Goal: Contribute content

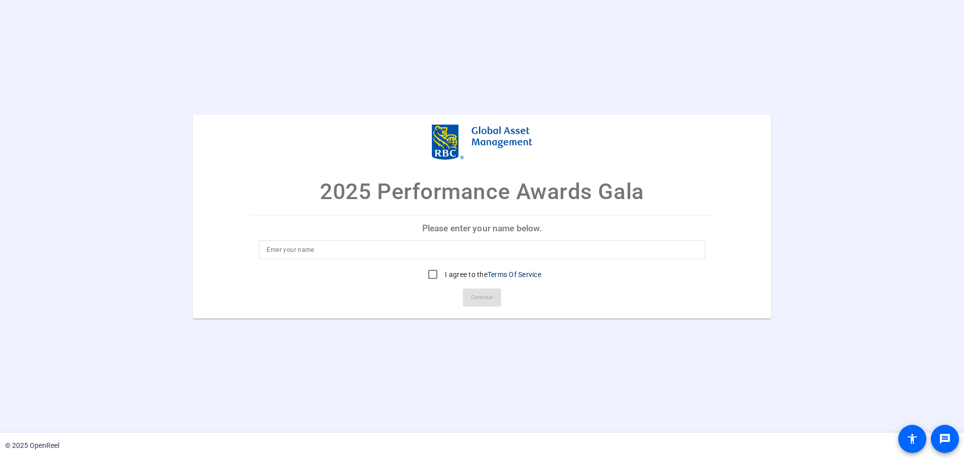
click at [326, 248] on input at bounding box center [482, 250] width 431 height 12
type input "Stu Kedwell"
click at [430, 276] on input "I agree to the Terms Of Service" at bounding box center [433, 274] width 20 height 20
checkbox input "true"
click at [337, 358] on openreel-ugc-auth "2025 Performance Awards Gala Please enter your name below. Stu Kedwell I agree …" at bounding box center [482, 216] width 964 height 433
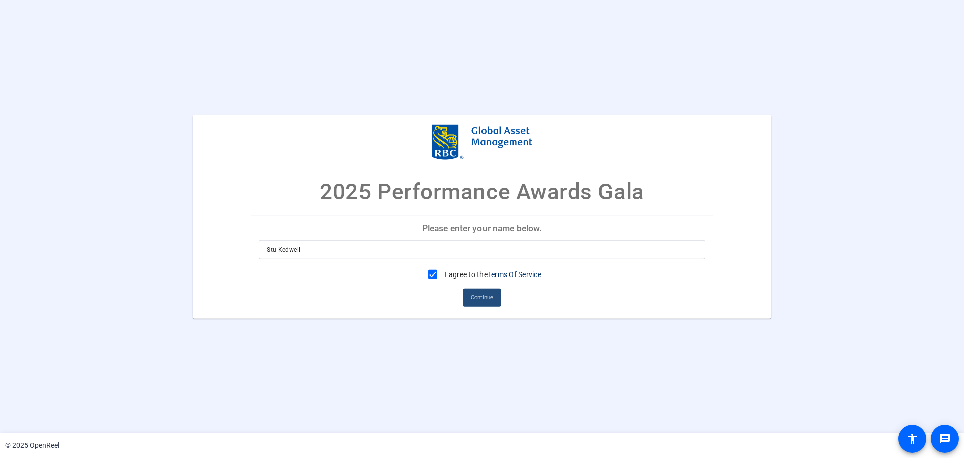
click at [476, 298] on span "Continue" at bounding box center [482, 297] width 22 height 15
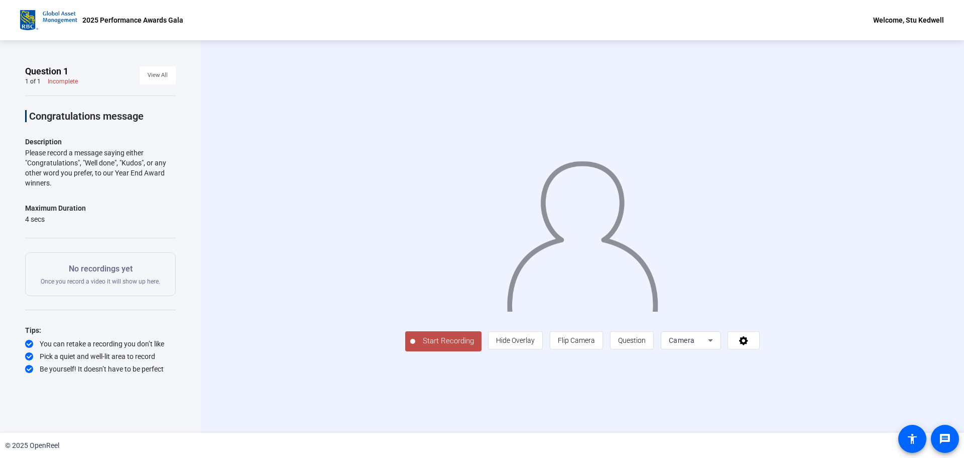
click at [459, 346] on span "Start Recording" at bounding box center [448, 341] width 66 height 12
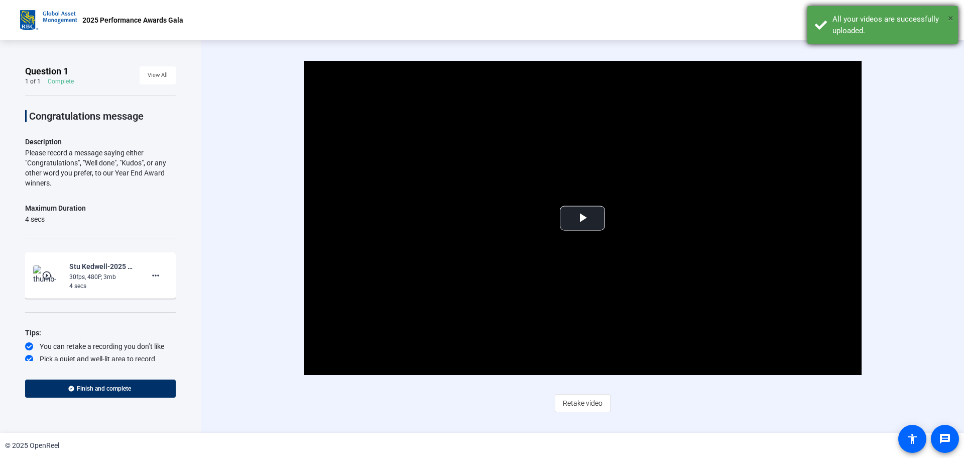
click at [952, 19] on span "×" at bounding box center [951, 18] width 6 height 12
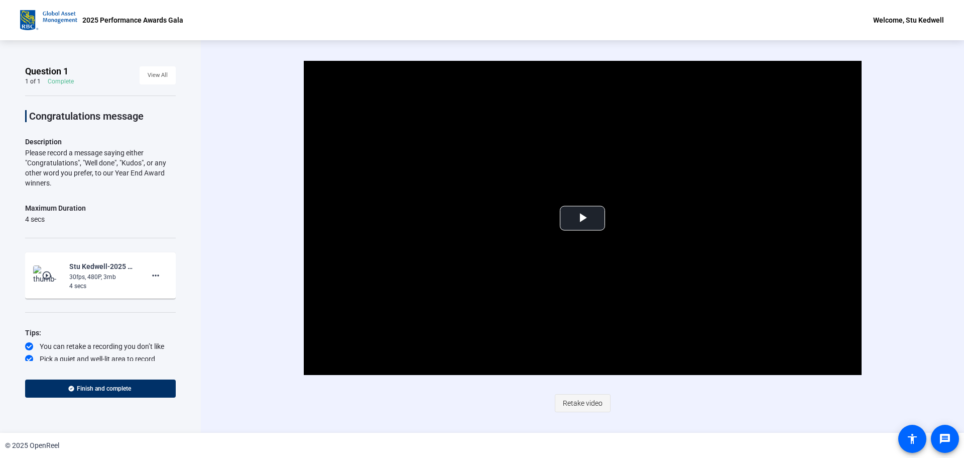
click at [581, 394] on span "Retake video" at bounding box center [583, 402] width 40 height 19
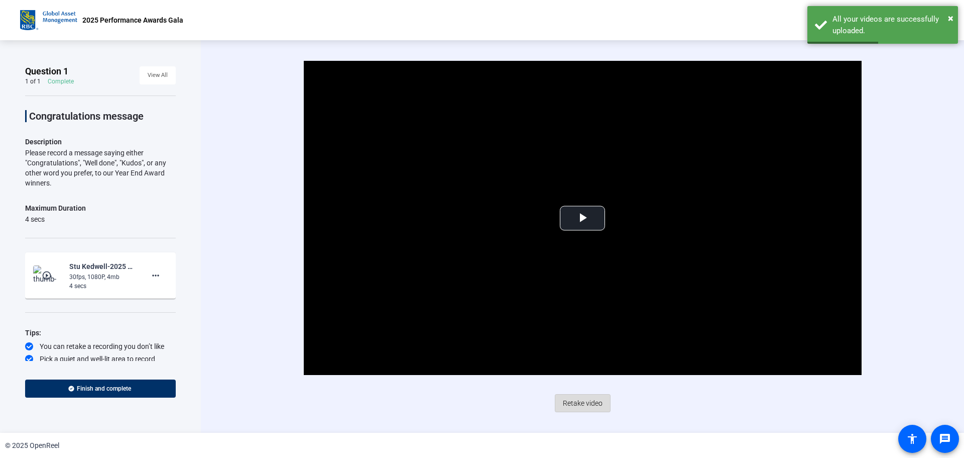
click at [585, 401] on span "Retake video" at bounding box center [583, 402] width 40 height 19
click at [950, 17] on span "×" at bounding box center [951, 18] width 6 height 12
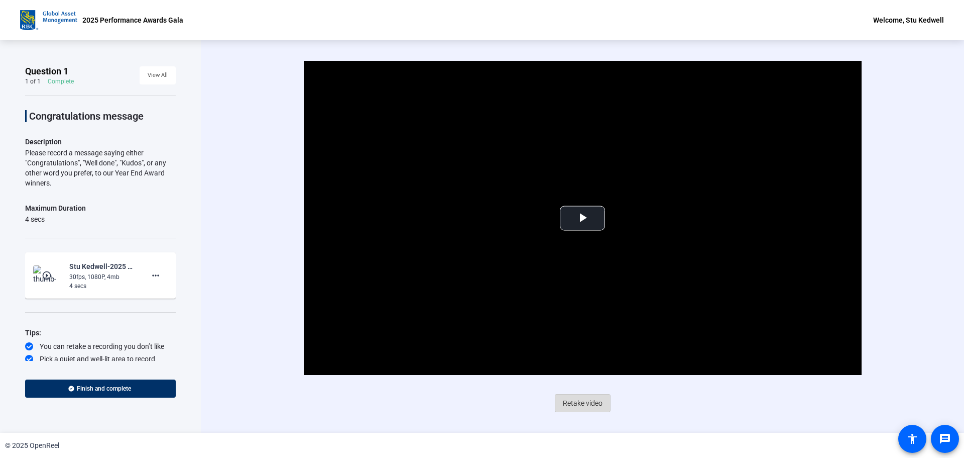
click at [577, 399] on span "Retake video" at bounding box center [583, 402] width 40 height 19
